Goal: Navigation & Orientation: Find specific page/section

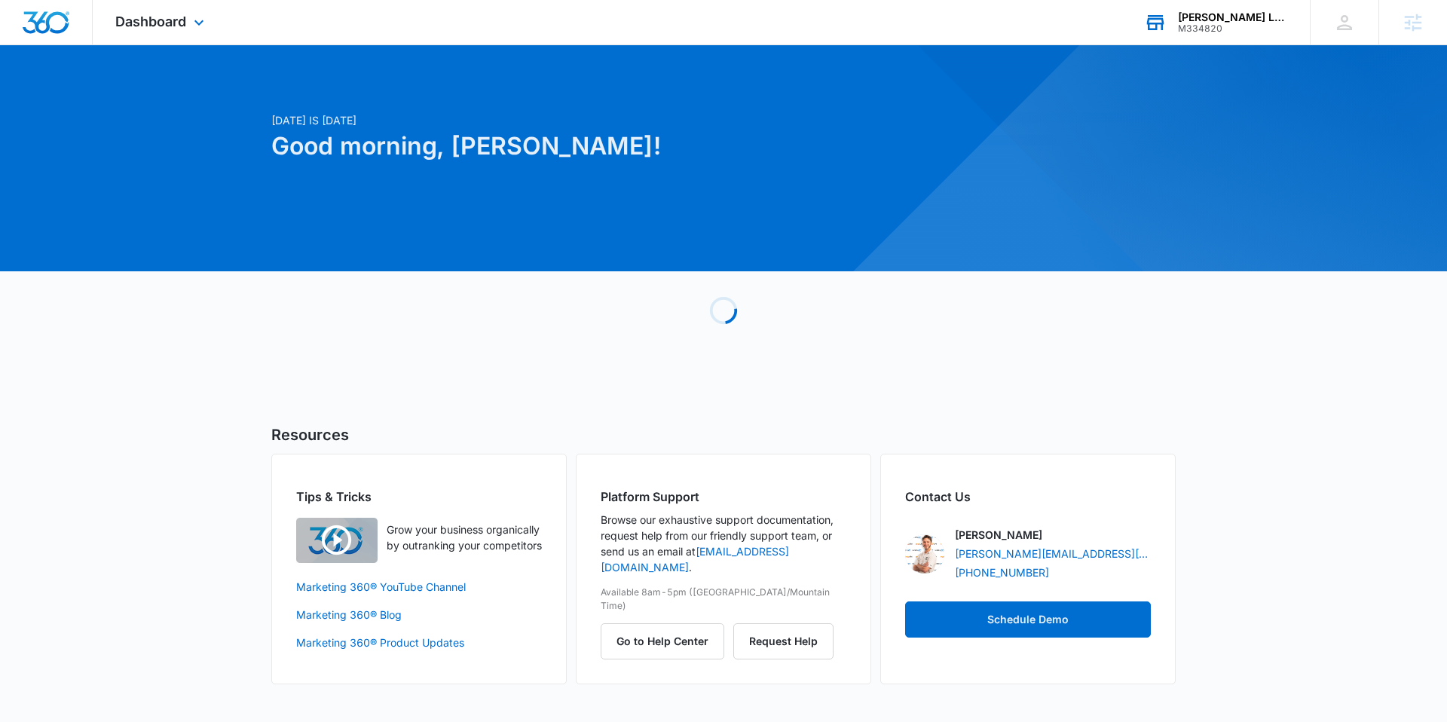
click at [1234, 26] on div "M334820" at bounding box center [1233, 28] width 110 height 11
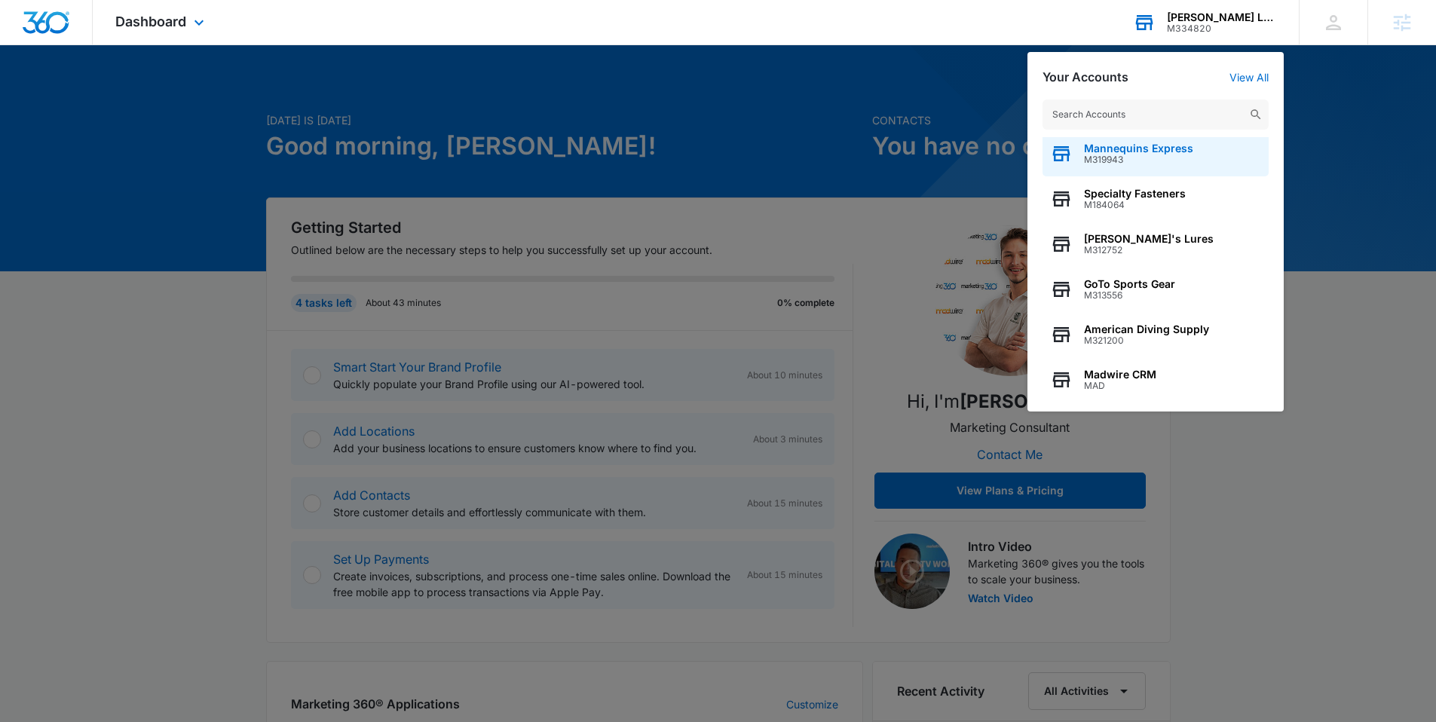
scroll to position [12, 0]
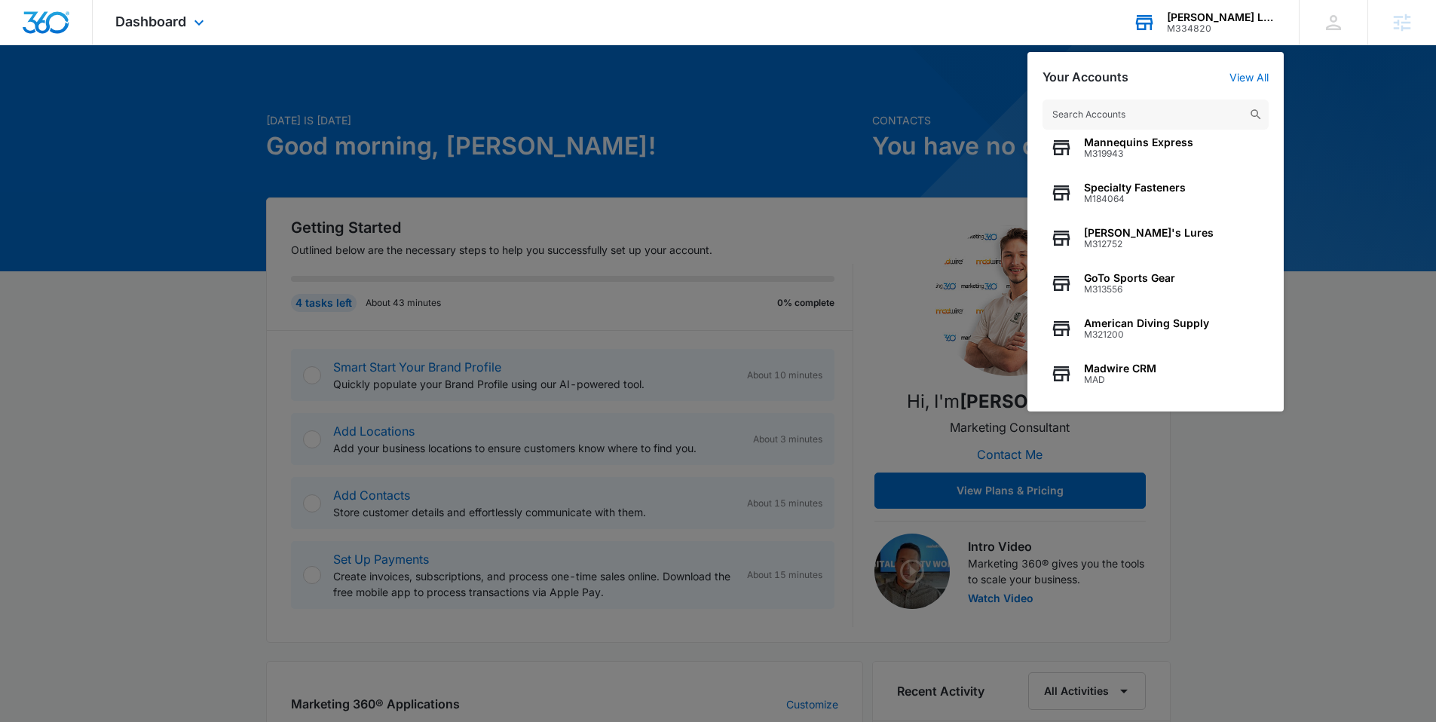
click at [1094, 110] on input "text" at bounding box center [1155, 114] width 226 height 30
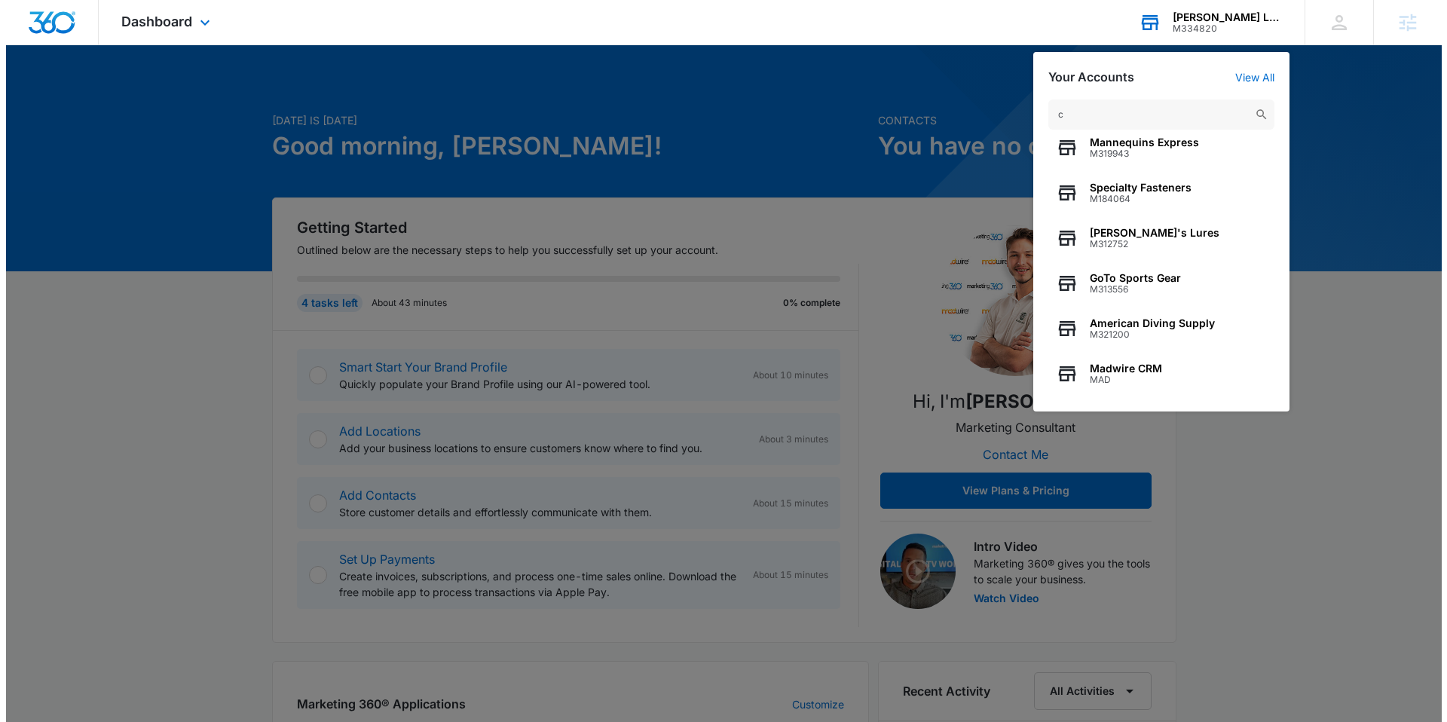
scroll to position [0, 0]
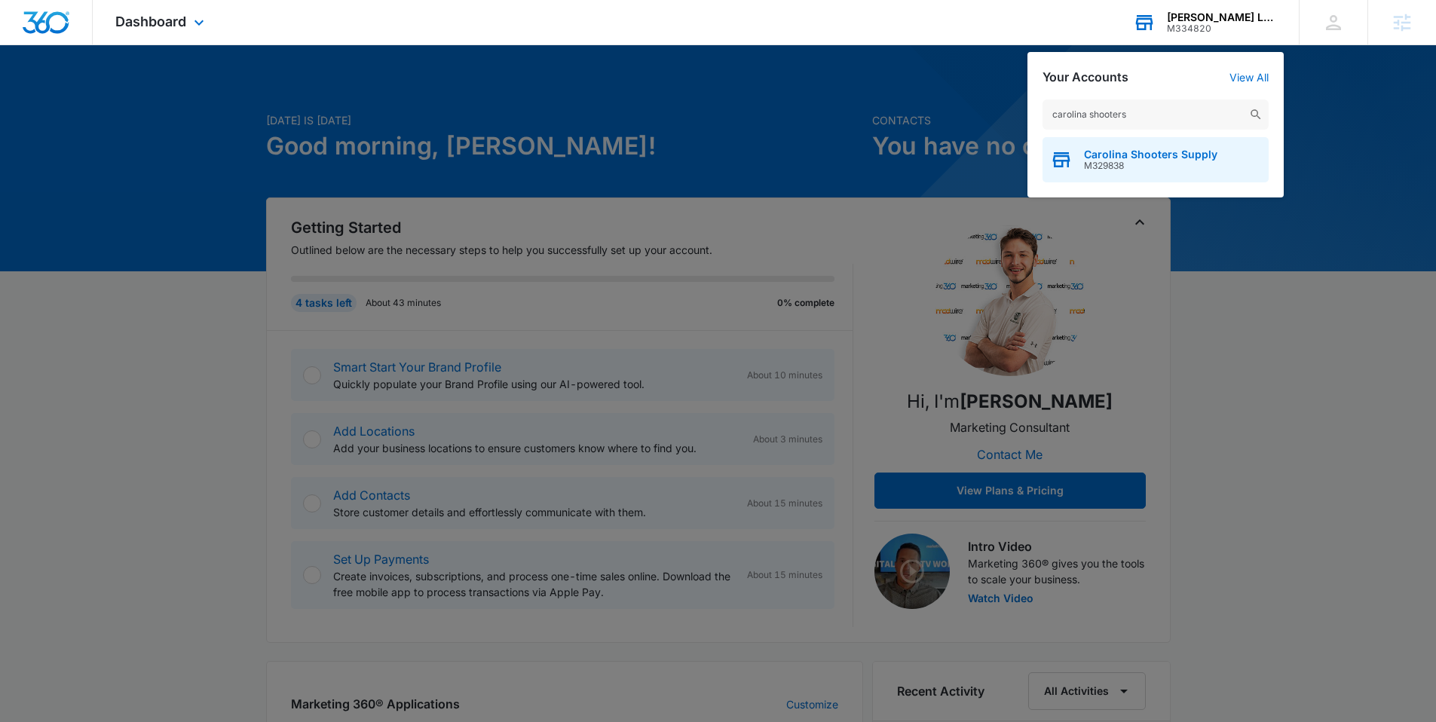
type input "carolina shooters"
click at [1115, 166] on span "M329838" at bounding box center [1150, 166] width 133 height 11
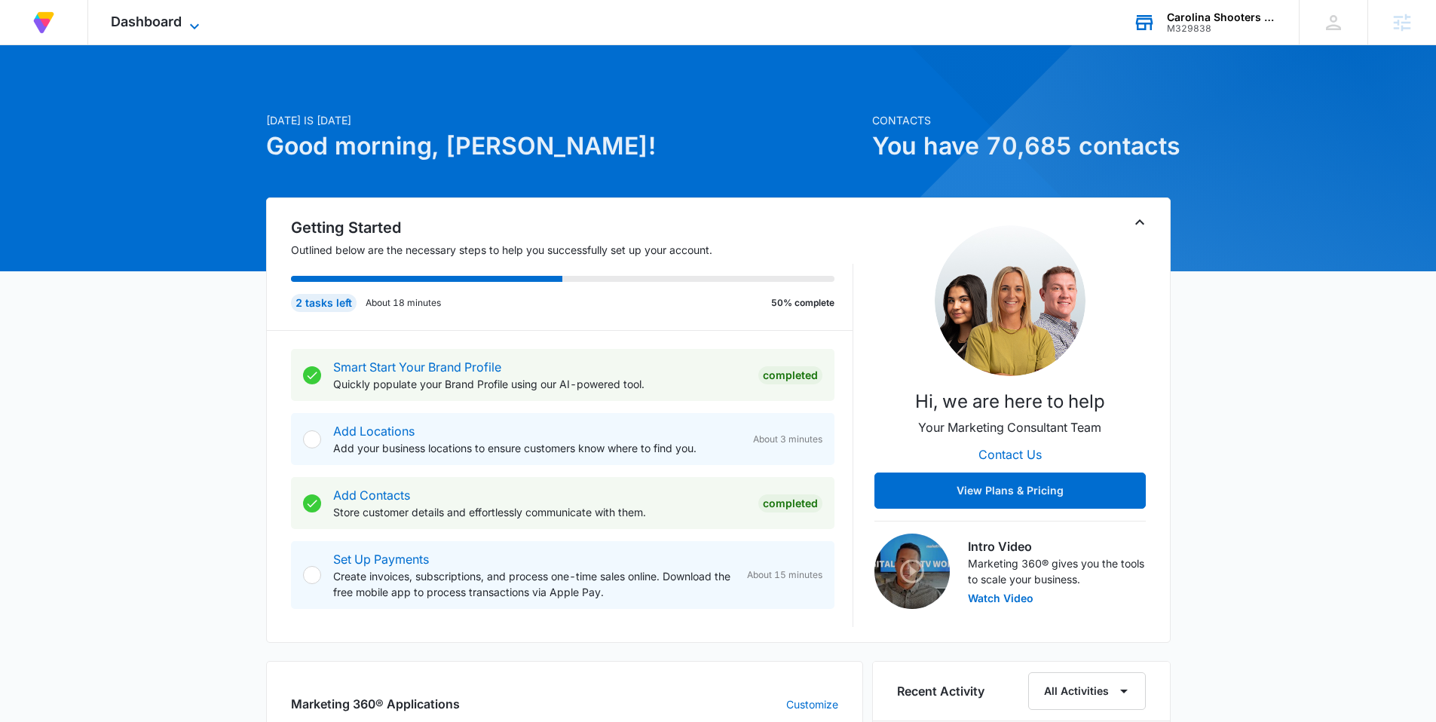
click at [192, 26] on icon at bounding box center [194, 25] width 9 height 5
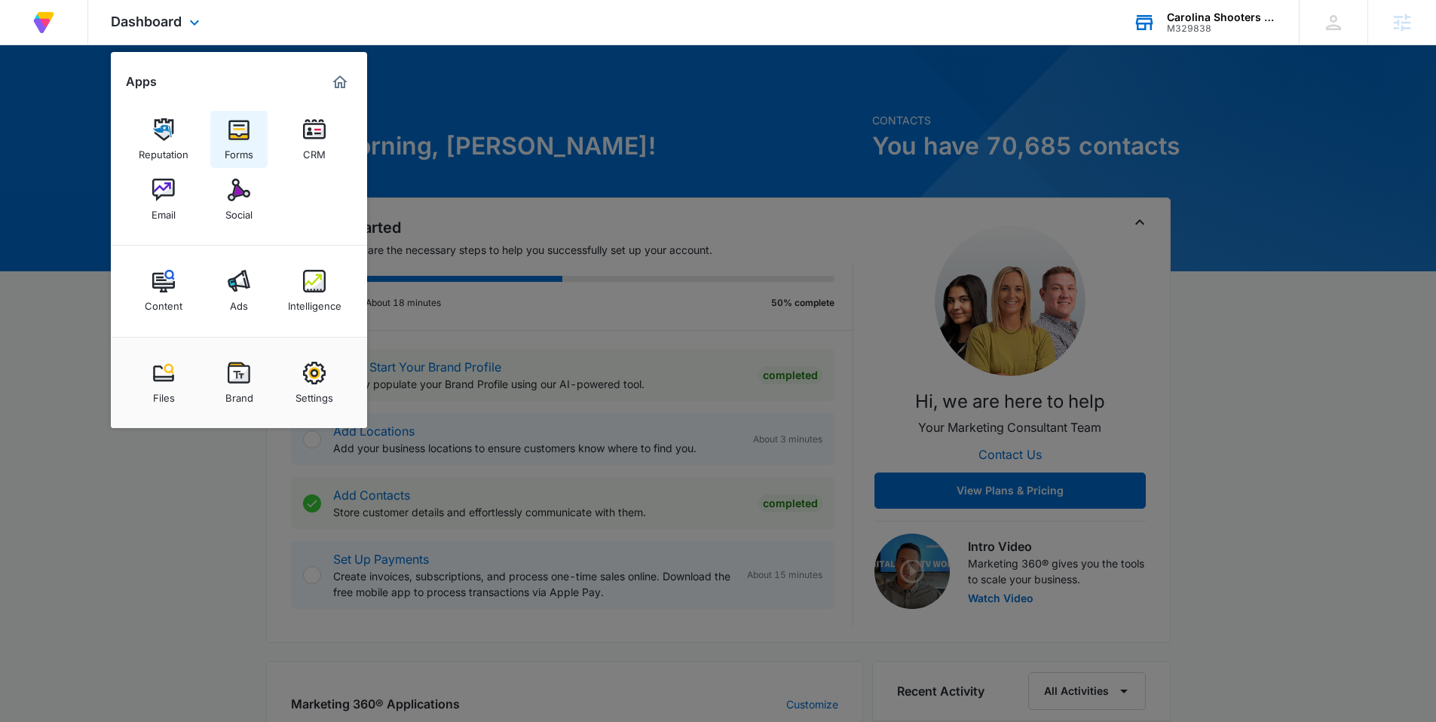
click at [235, 148] on div "Forms" at bounding box center [239, 151] width 29 height 20
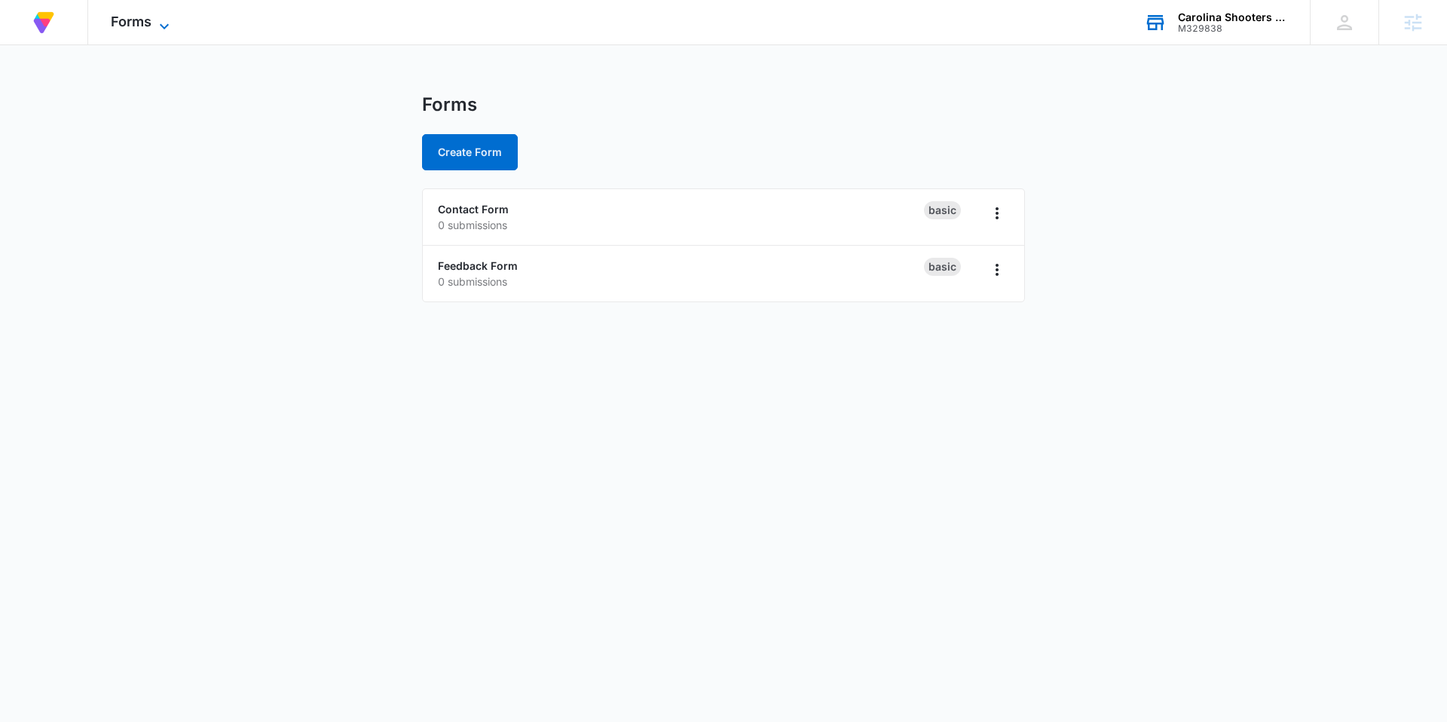
click at [163, 27] on icon at bounding box center [164, 26] width 18 height 18
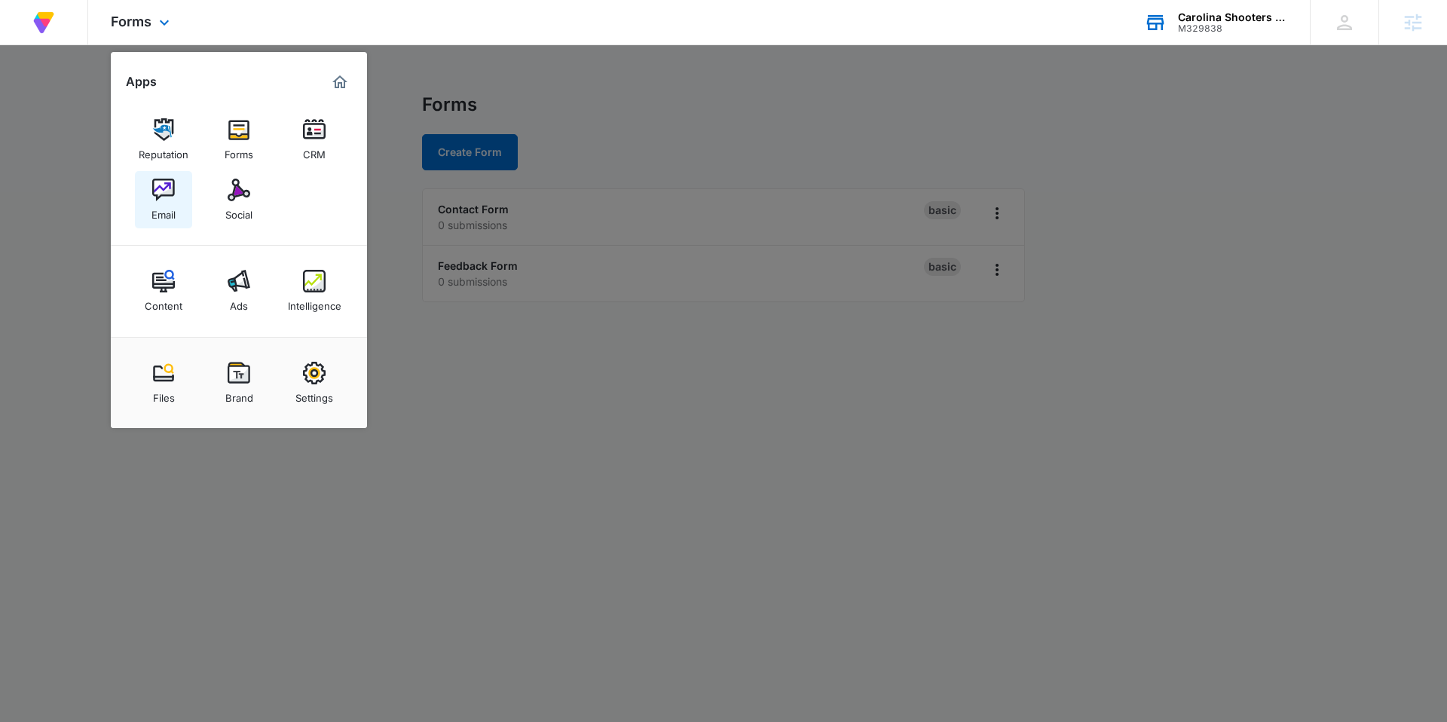
click at [169, 193] on img at bounding box center [163, 190] width 23 height 23
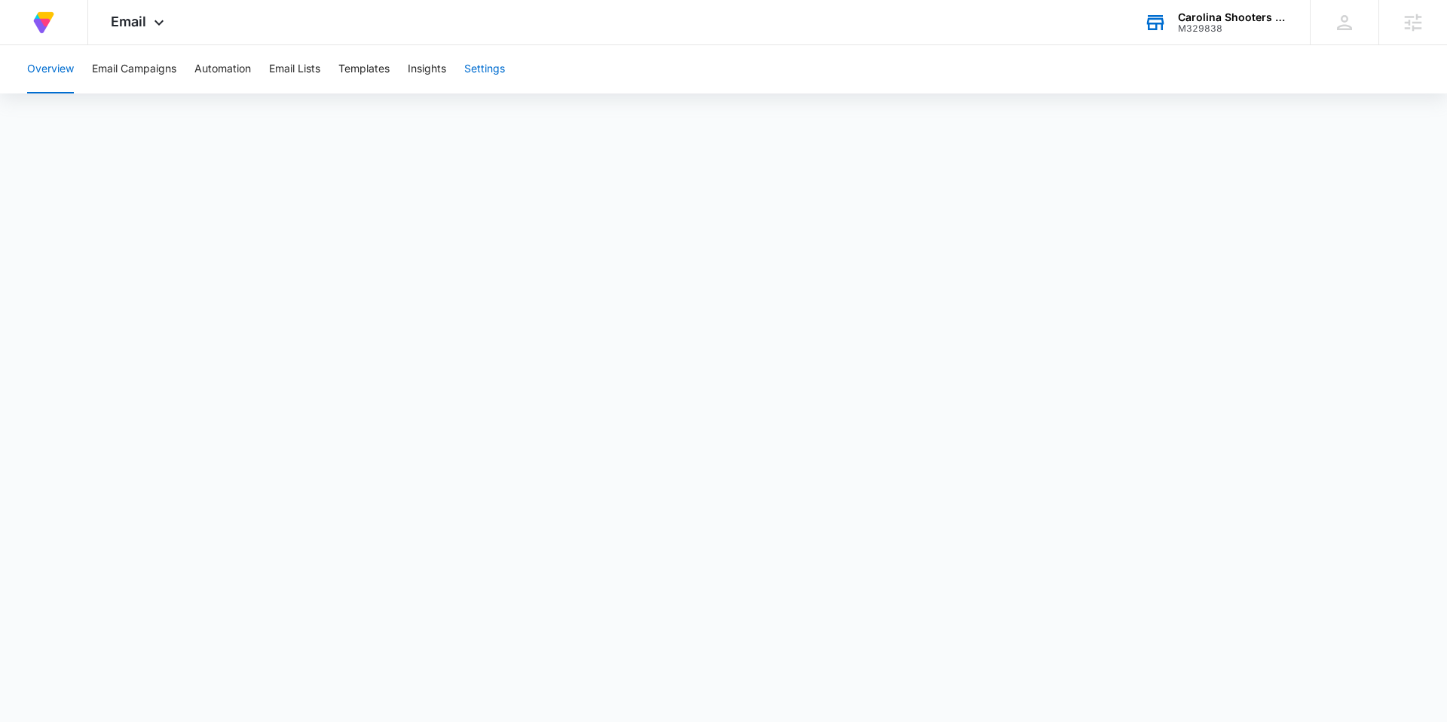
click at [477, 71] on button "Settings" at bounding box center [484, 69] width 41 height 48
click at [292, 69] on button "Email Lists" at bounding box center [294, 69] width 51 height 48
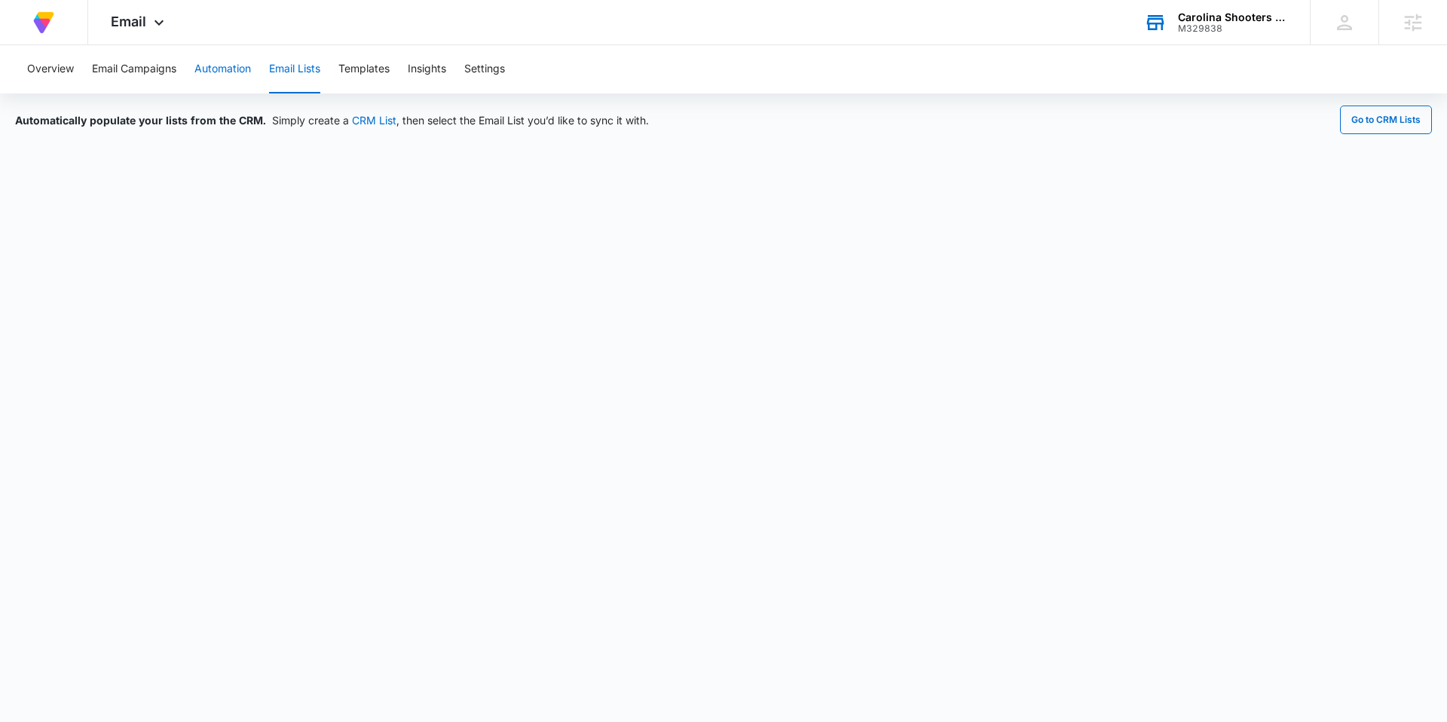
click at [216, 70] on button "Automation" at bounding box center [222, 69] width 57 height 48
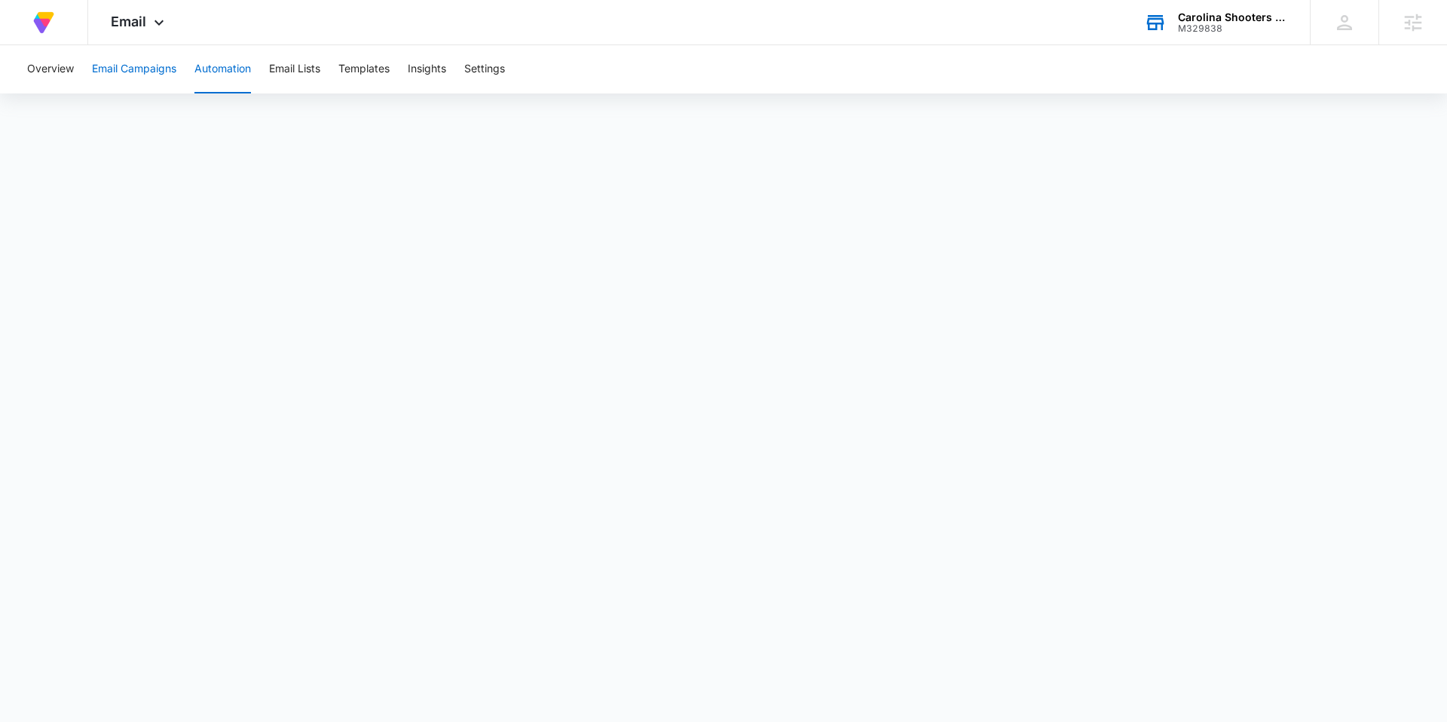
click at [137, 73] on button "Email Campaigns" at bounding box center [134, 69] width 84 height 48
click at [42, 66] on button "Overview" at bounding box center [50, 69] width 47 height 48
click at [490, 71] on button "Settings" at bounding box center [484, 69] width 41 height 48
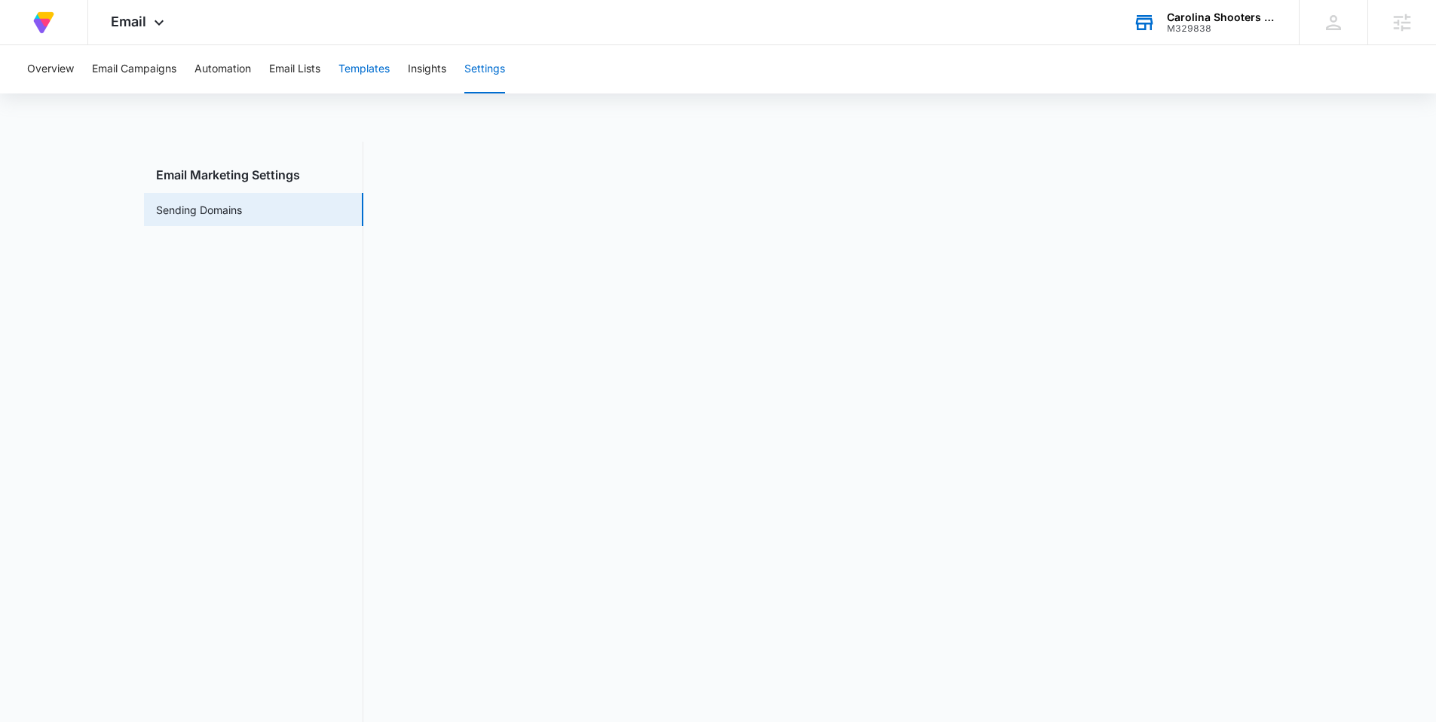
click at [354, 69] on button "Templates" at bounding box center [363, 69] width 51 height 48
click at [289, 69] on button "Email Lists" at bounding box center [294, 69] width 51 height 48
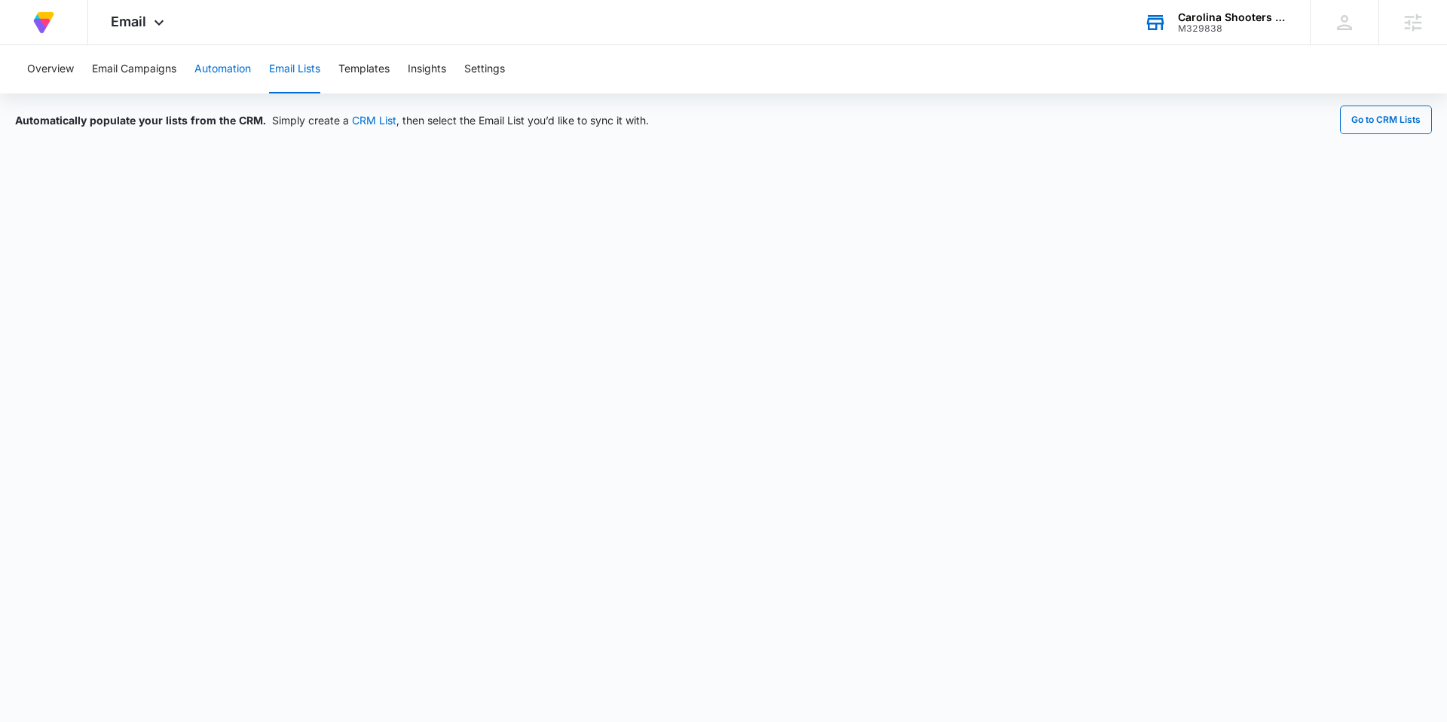
click at [216, 72] on button "Automation" at bounding box center [222, 69] width 57 height 48
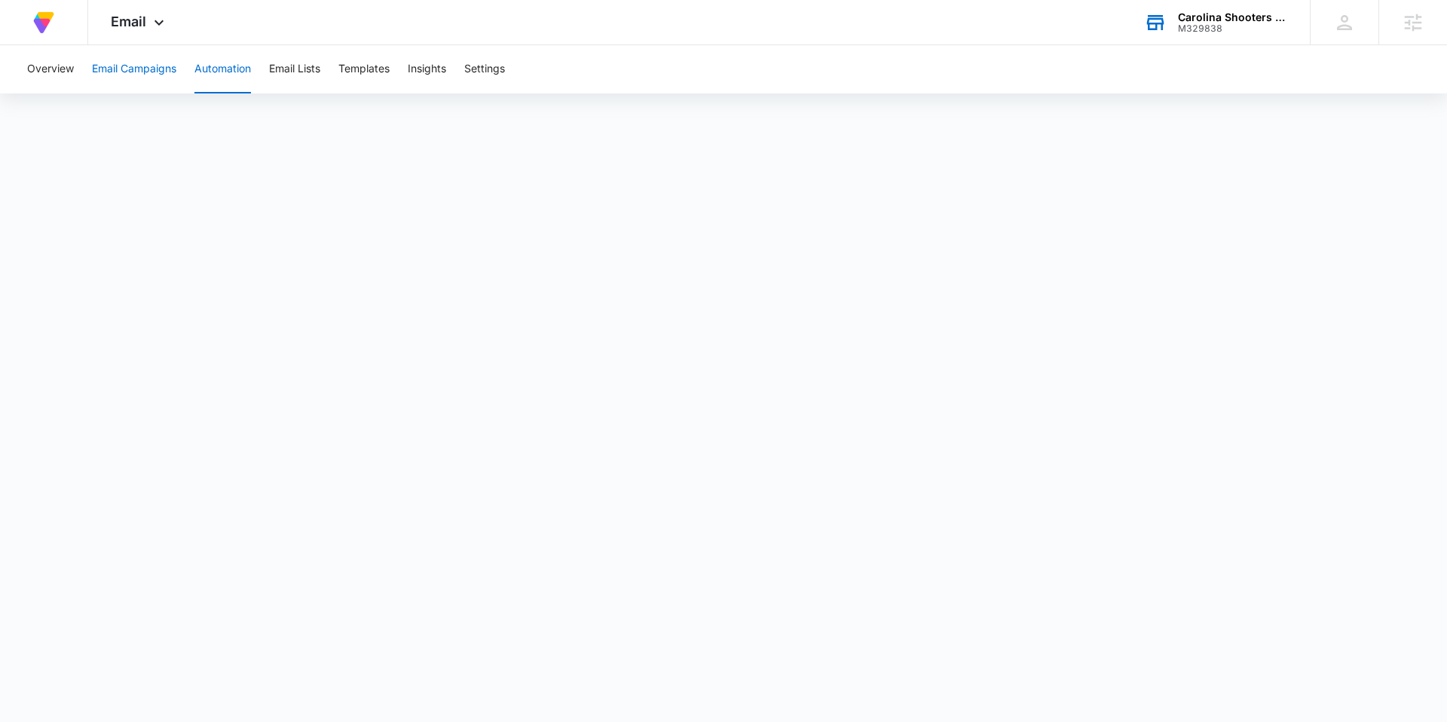
click at [123, 69] on button "Email Campaigns" at bounding box center [134, 69] width 84 height 48
click at [48, 71] on button "Overview" at bounding box center [50, 69] width 47 height 48
click at [373, 77] on button "Templates" at bounding box center [363, 69] width 51 height 48
